Goal: Information Seeking & Learning: Learn about a topic

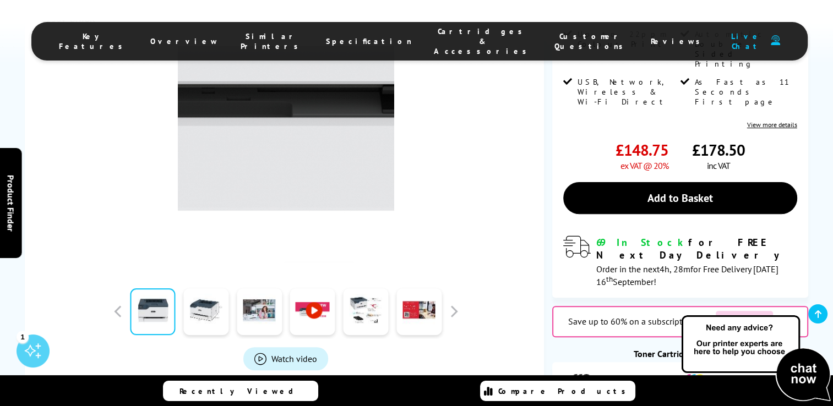
scroll to position [385, 0]
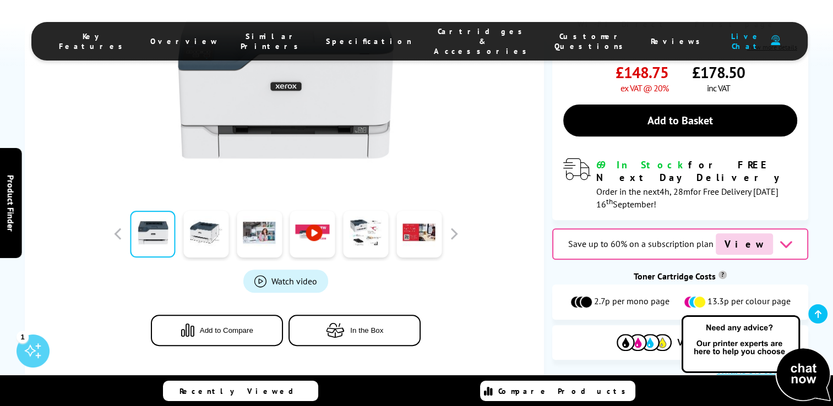
click at [352, 326] on span "In the Box" at bounding box center [366, 330] width 33 height 8
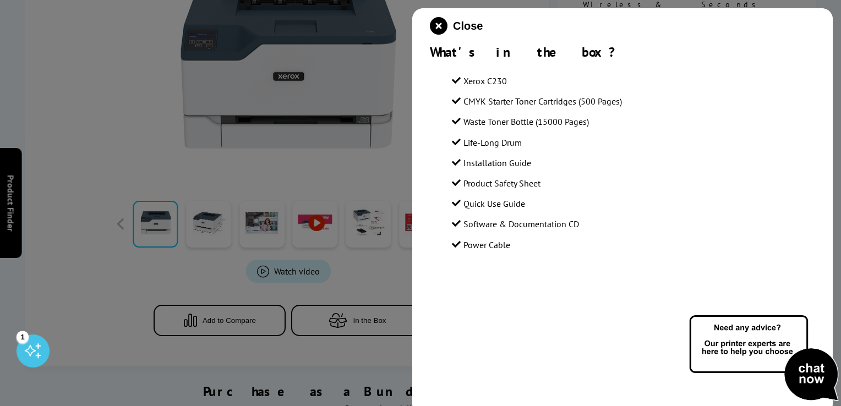
click at [363, 193] on div at bounding box center [420, 203] width 841 height 406
click at [429, 24] on div "Close What's in the box? Xerox C230 CMYK Starter Toner Cartridges (500 Pages) W…" at bounding box center [622, 211] width 421 height 406
click at [441, 26] on icon "close modal" at bounding box center [439, 26] width 18 height 18
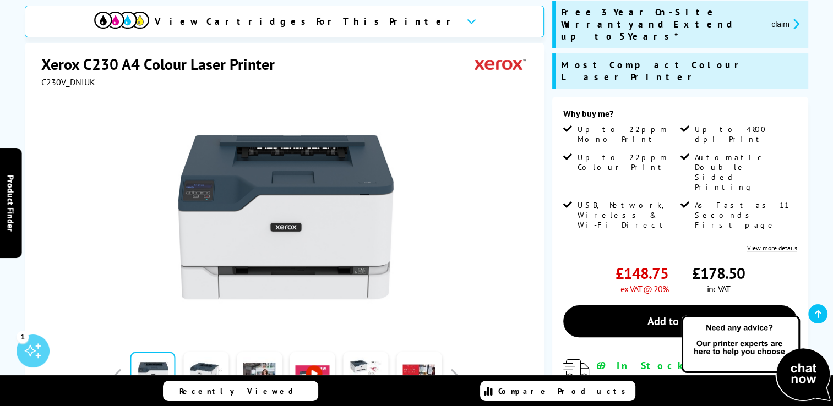
scroll to position [165, 0]
